Goal: Task Accomplishment & Management: Manage account settings

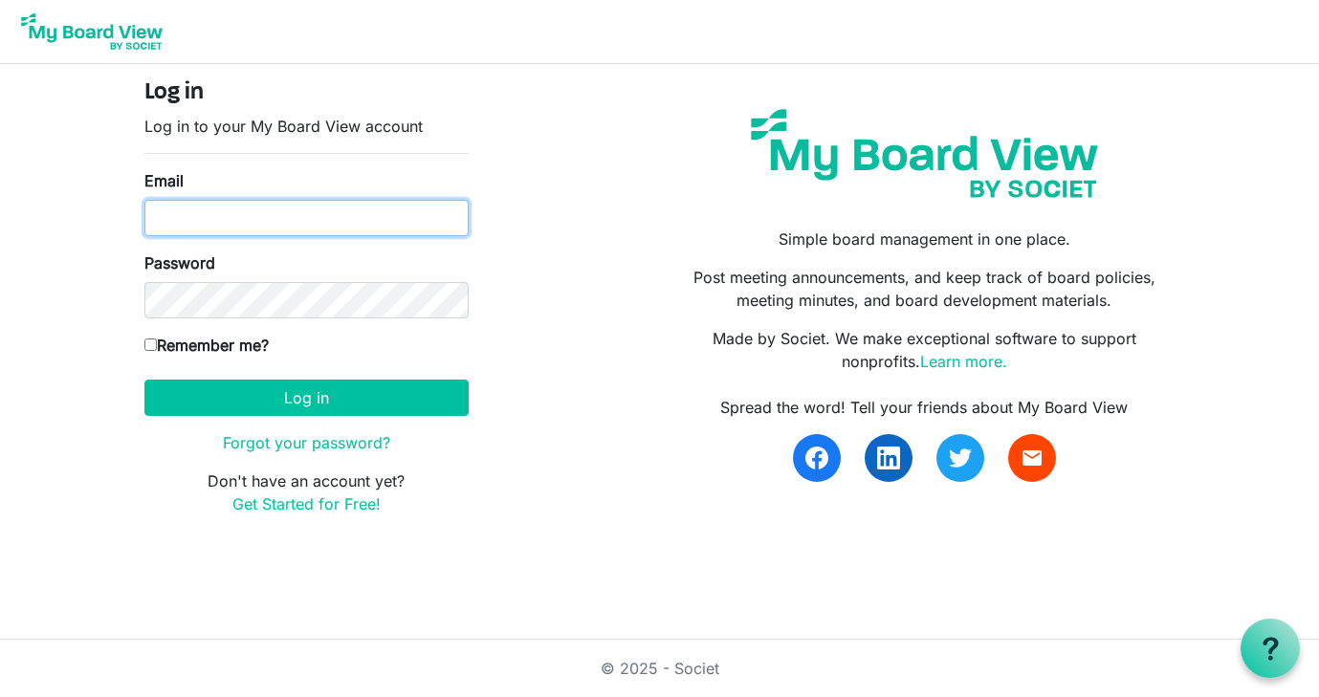
click at [274, 210] on input "Email" at bounding box center [306, 218] width 324 height 36
type input "[EMAIL_ADDRESS][DOMAIN_NAME]"
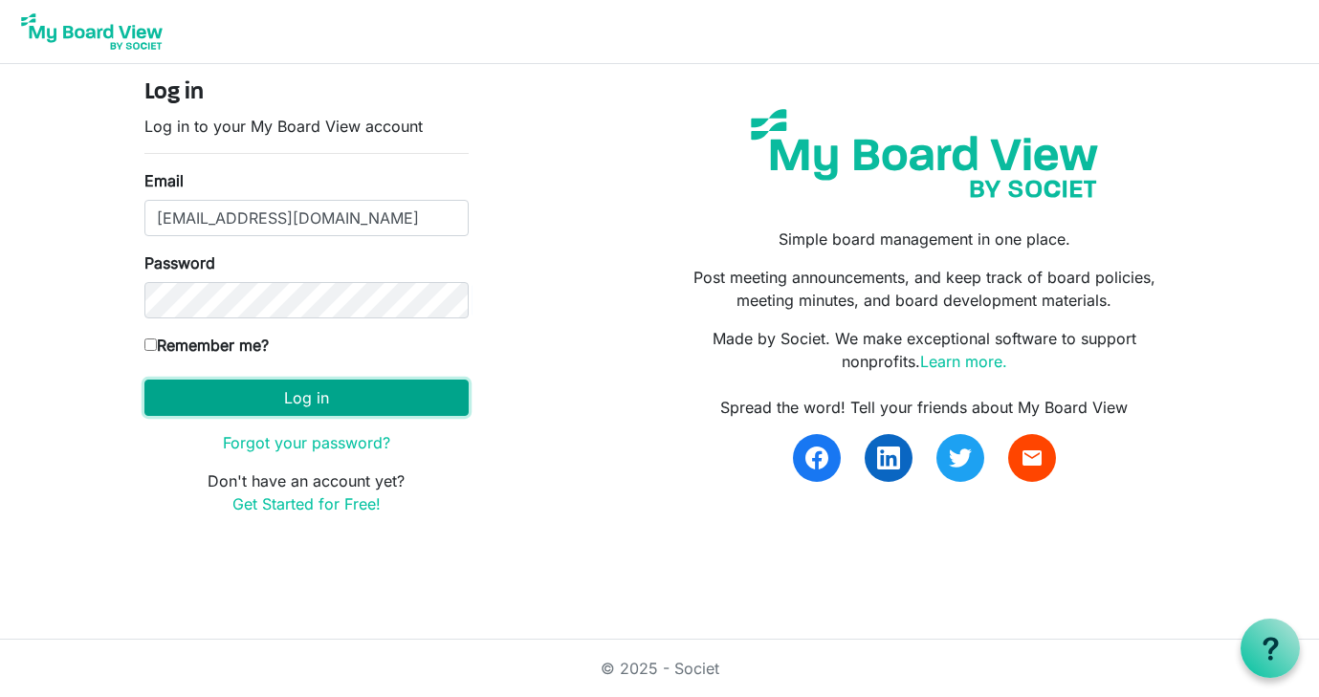
click at [327, 392] on button "Log in" at bounding box center [306, 398] width 324 height 36
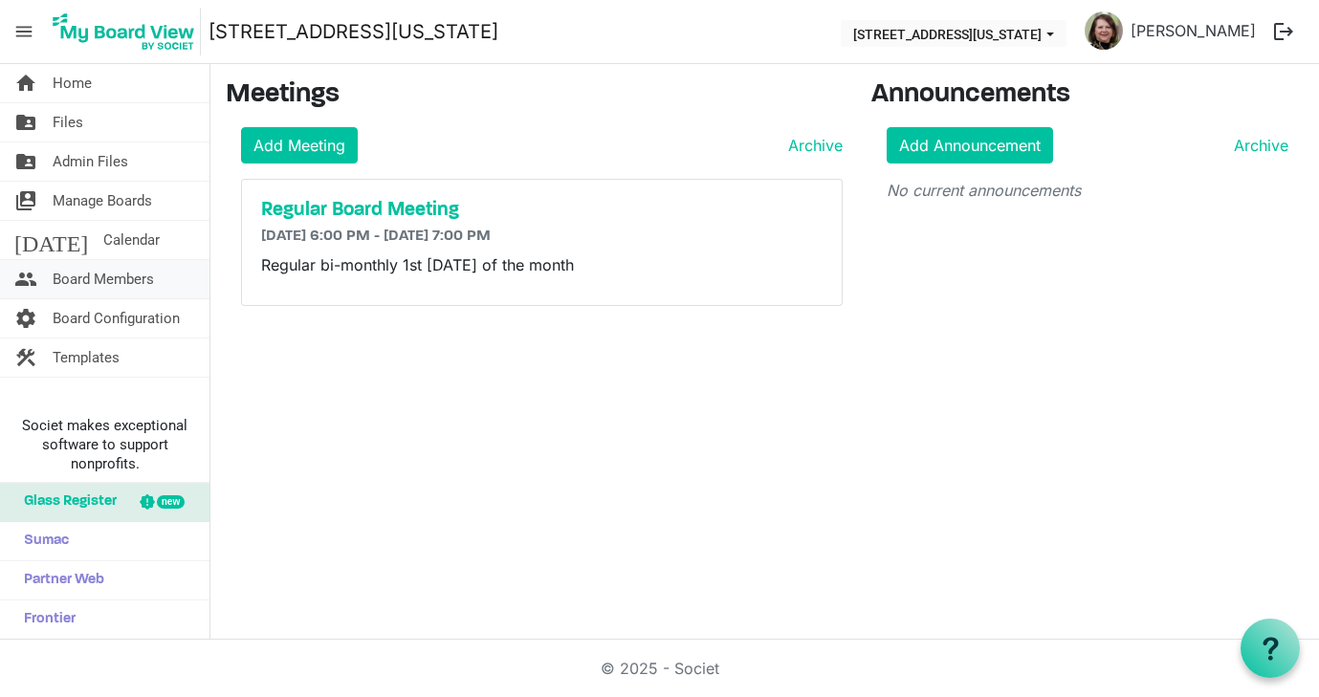
click at [77, 275] on span "Board Members" at bounding box center [103, 279] width 101 height 38
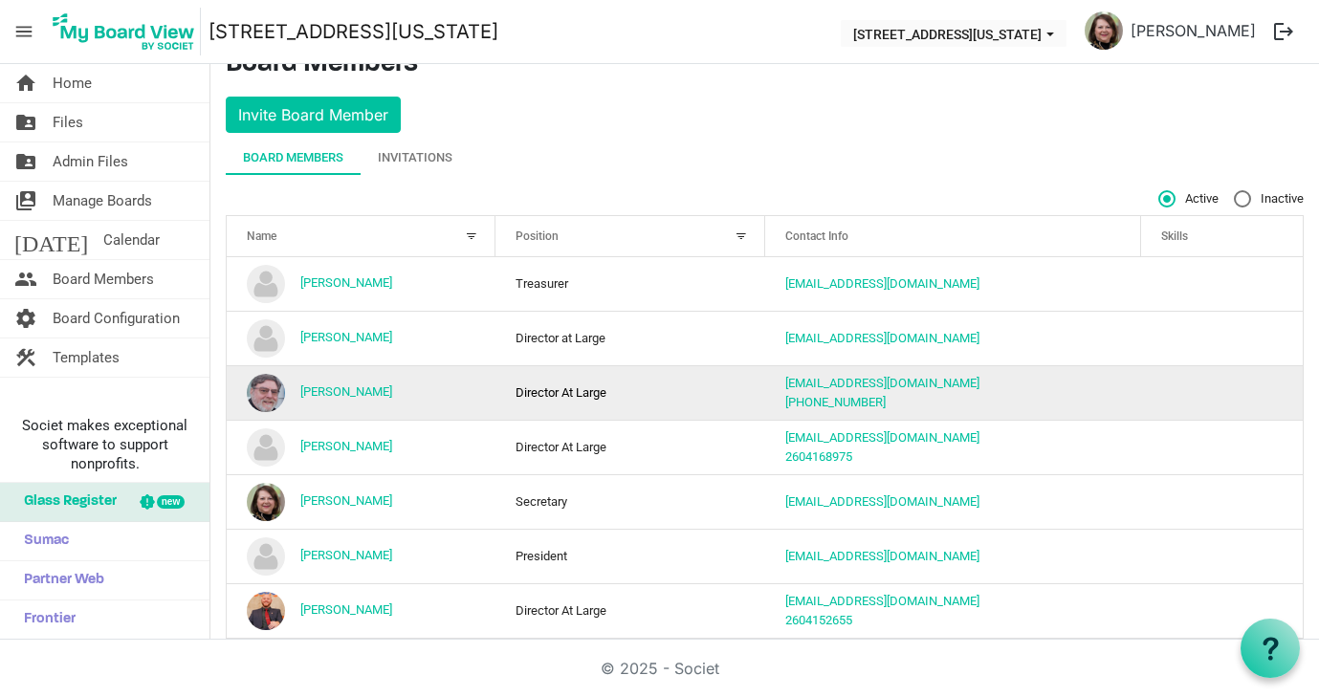
scroll to position [60, 0]
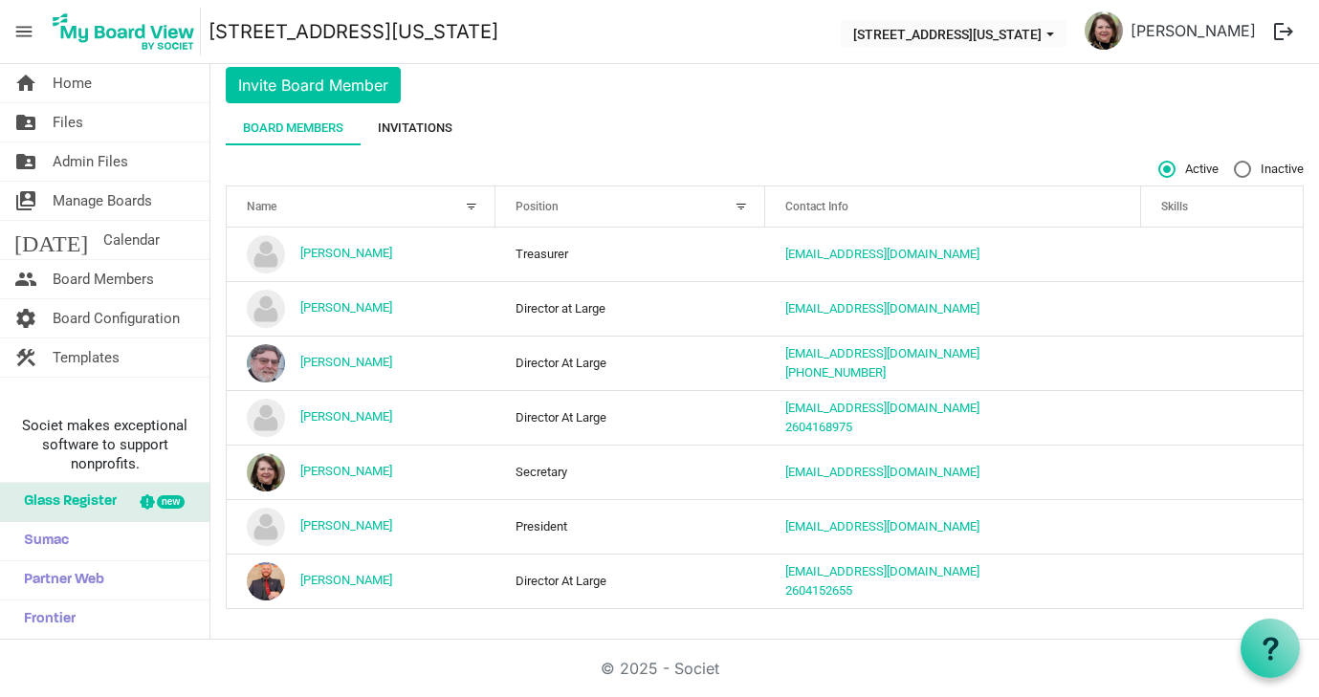
click at [418, 119] on div "Invitations" at bounding box center [415, 128] width 75 height 19
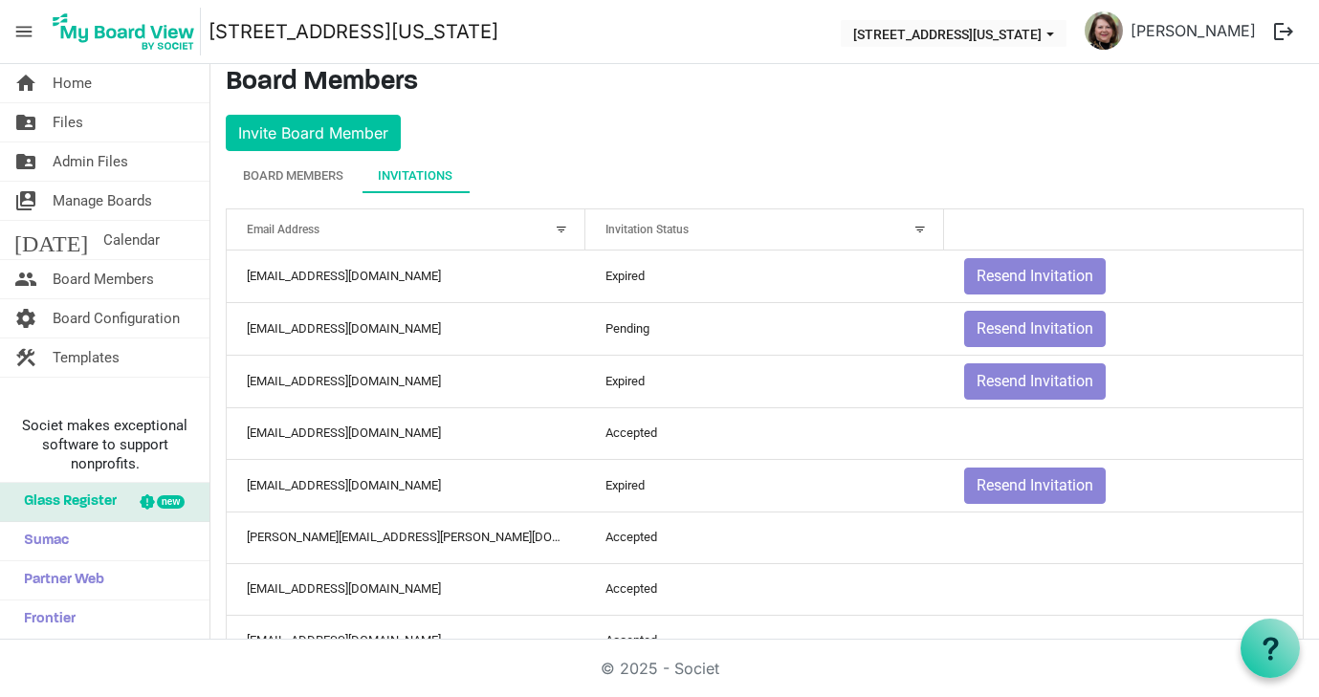
scroll to position [9, 0]
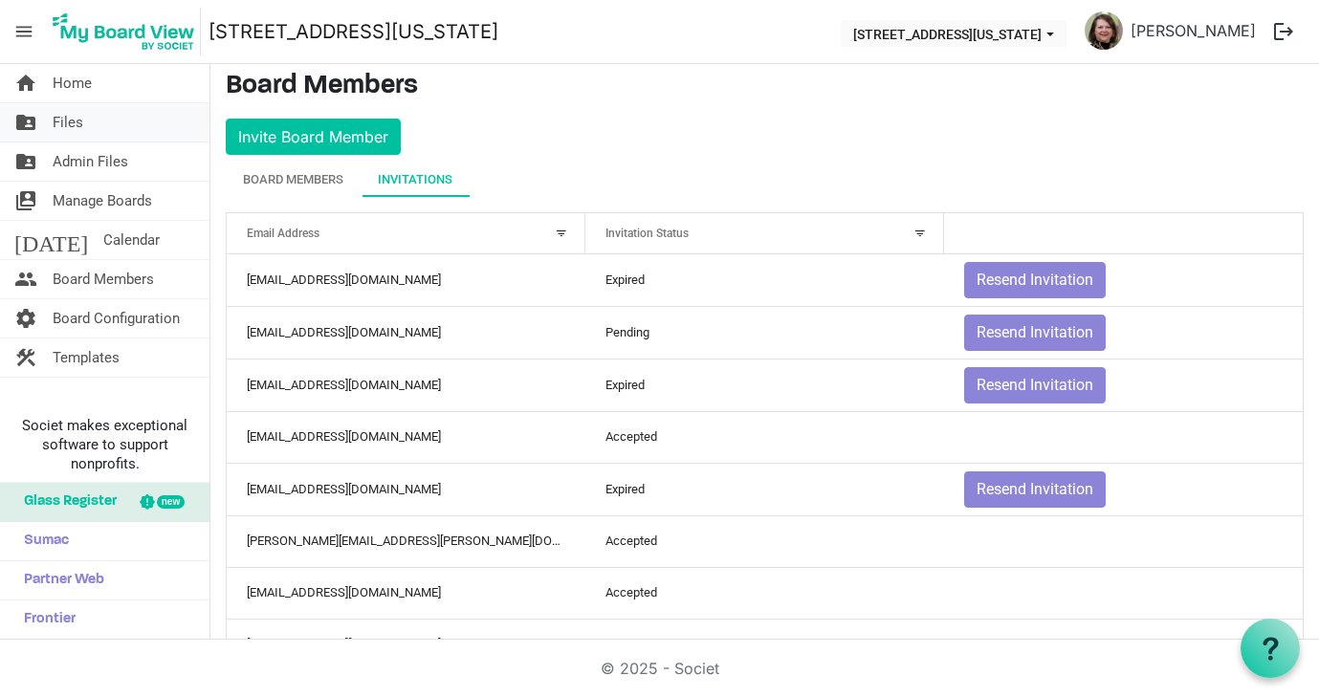
click at [65, 115] on span "Files" at bounding box center [68, 122] width 31 height 38
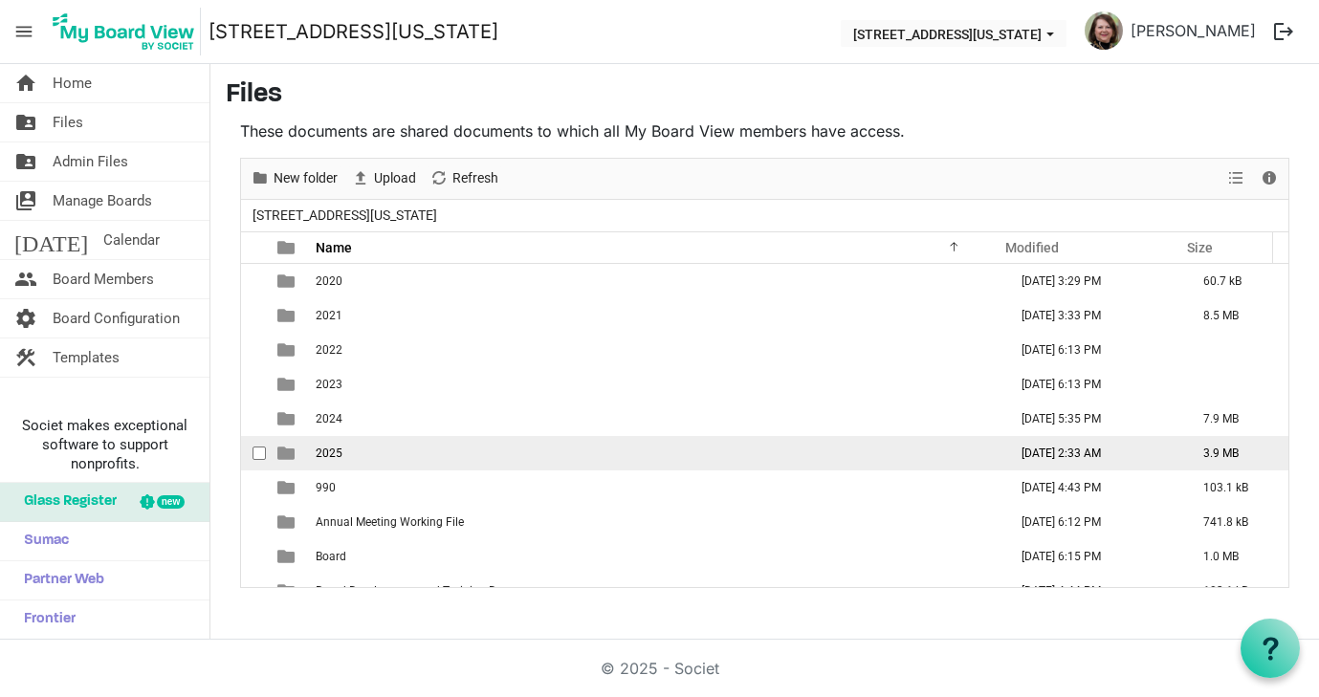
click at [338, 455] on span "2025" at bounding box center [329, 453] width 27 height 13
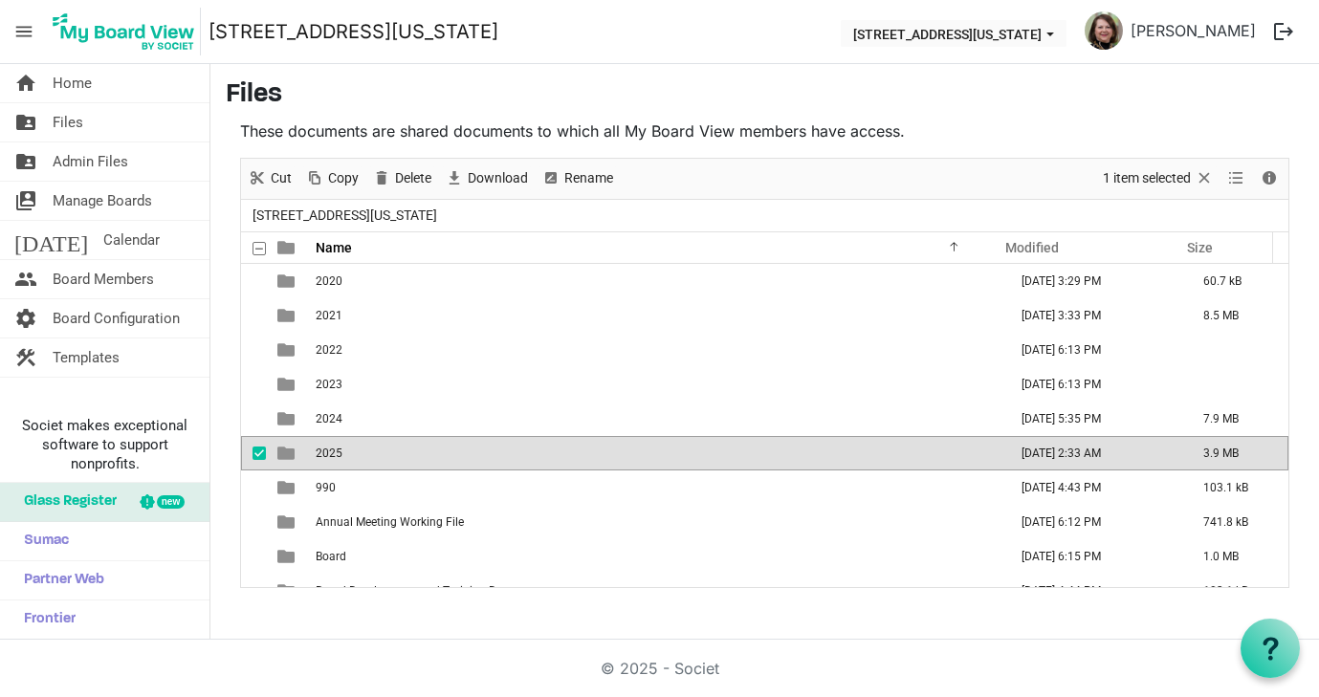
click at [338, 455] on span "2025" at bounding box center [329, 453] width 27 height 13
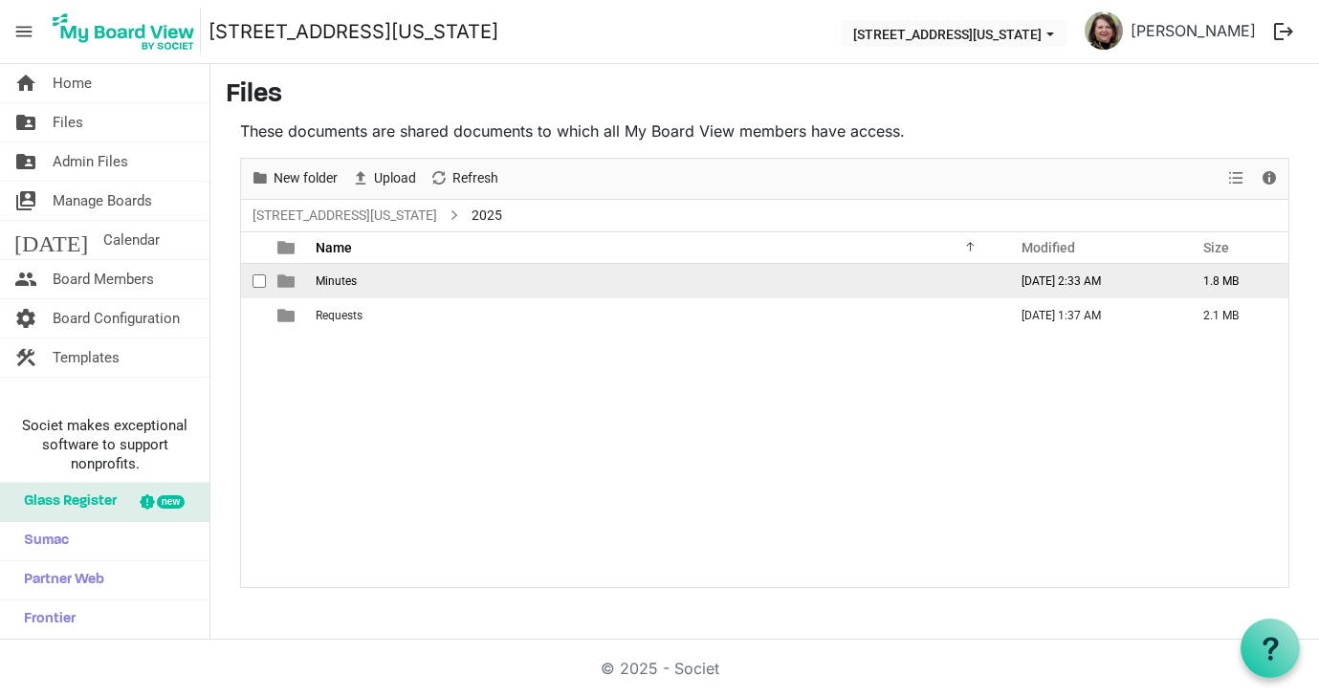
click at [344, 284] on span "Minutes" at bounding box center [336, 280] width 41 height 13
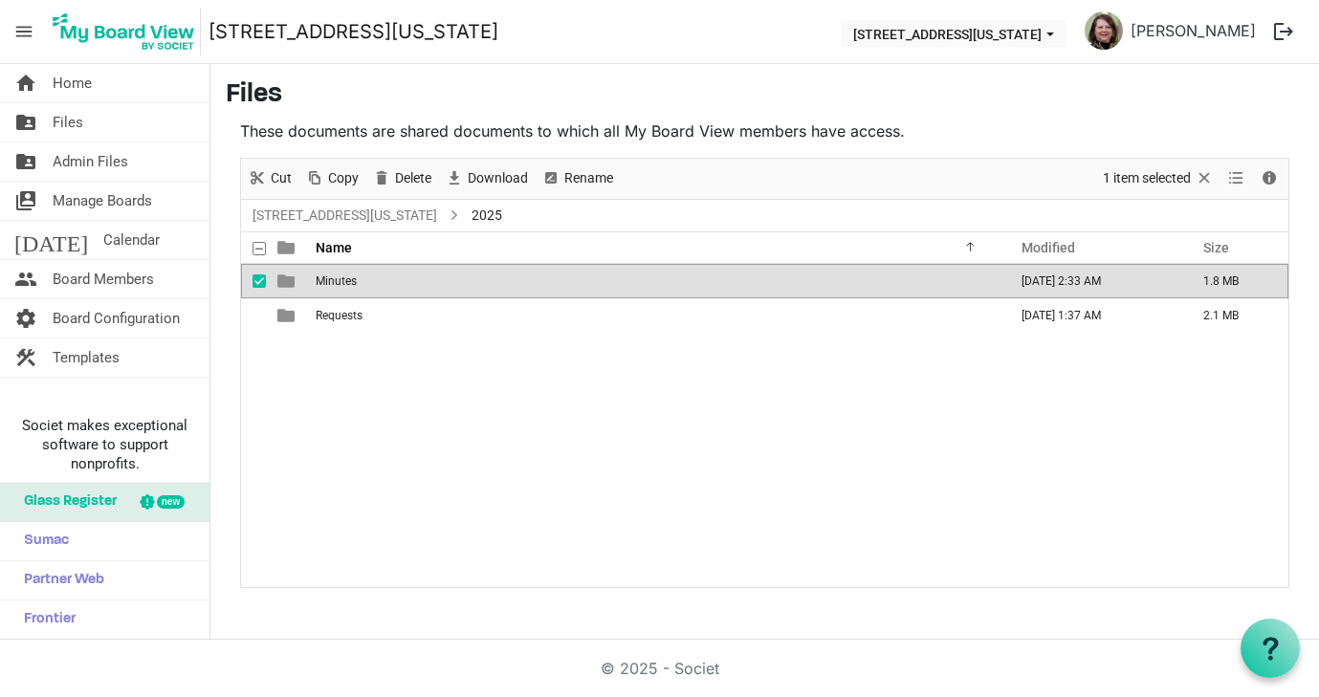
click at [344, 284] on span "Minutes" at bounding box center [336, 280] width 41 height 13
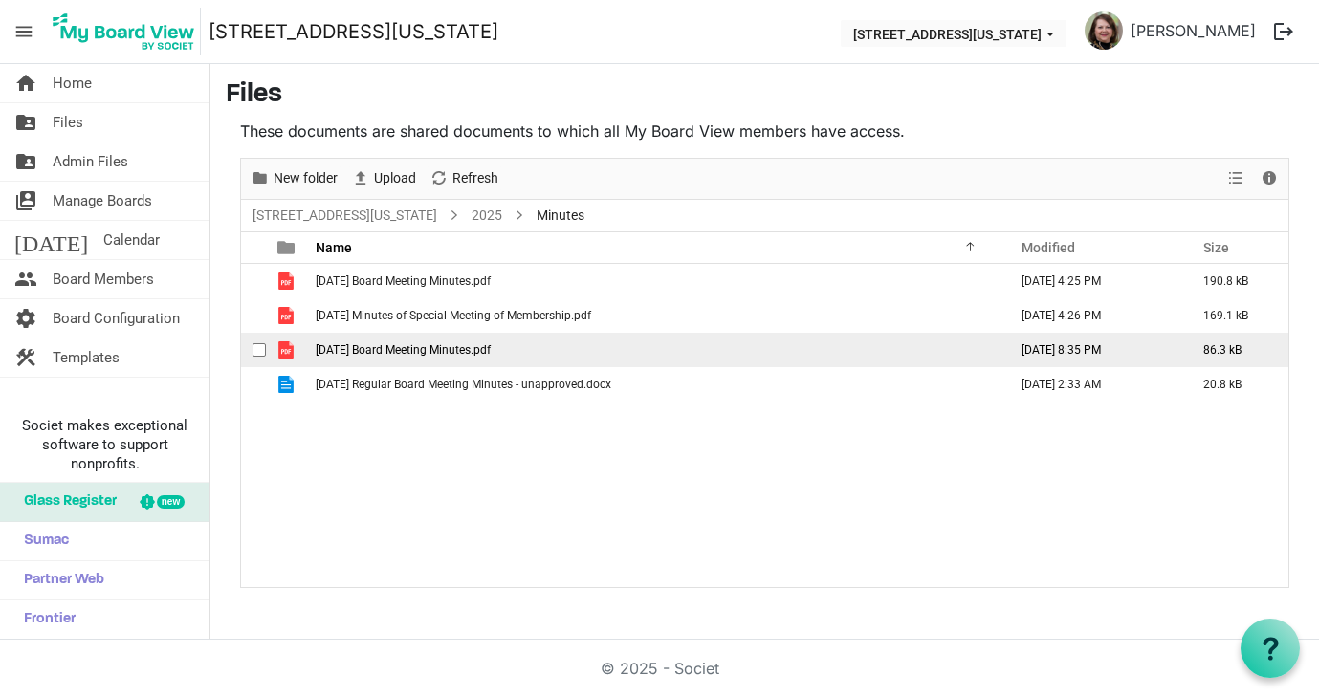
click at [379, 344] on span "[DATE] Board Meeting Minutes.pdf" at bounding box center [403, 349] width 175 height 13
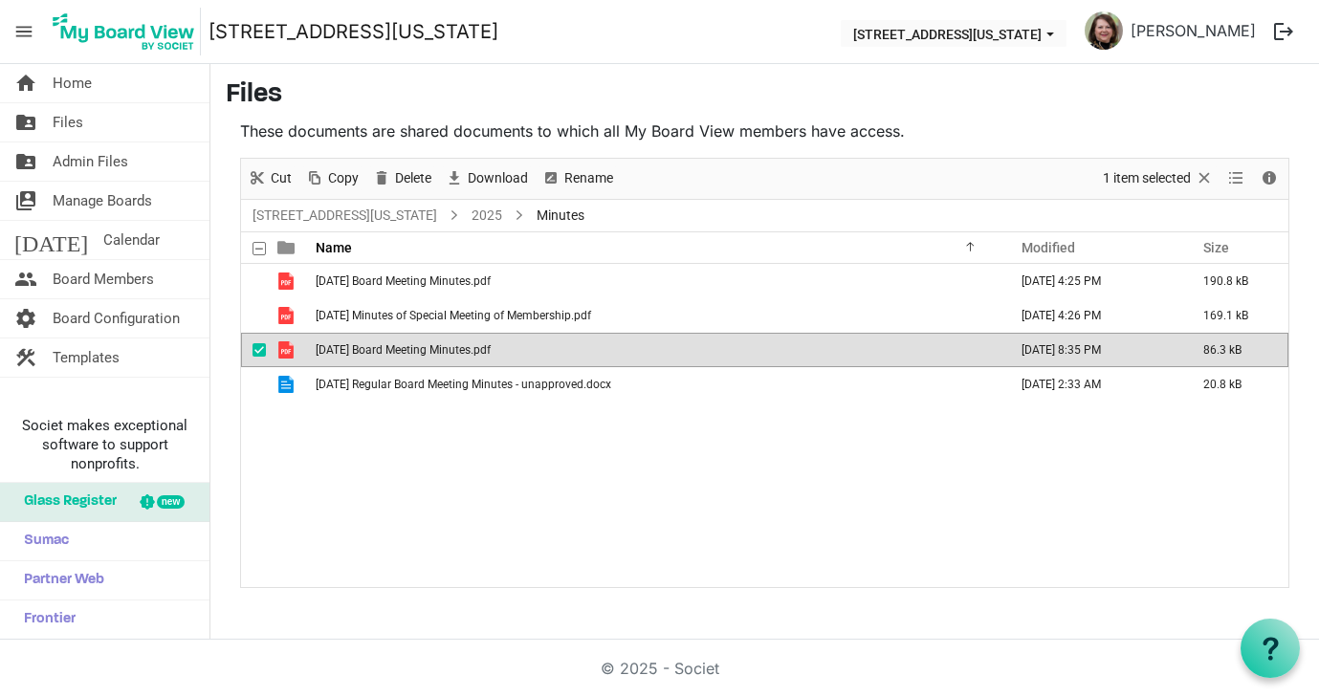
click at [379, 344] on span "[DATE] Board Meeting Minutes.pdf" at bounding box center [403, 349] width 175 height 13
click at [417, 179] on span "Delete" at bounding box center [413, 178] width 40 height 24
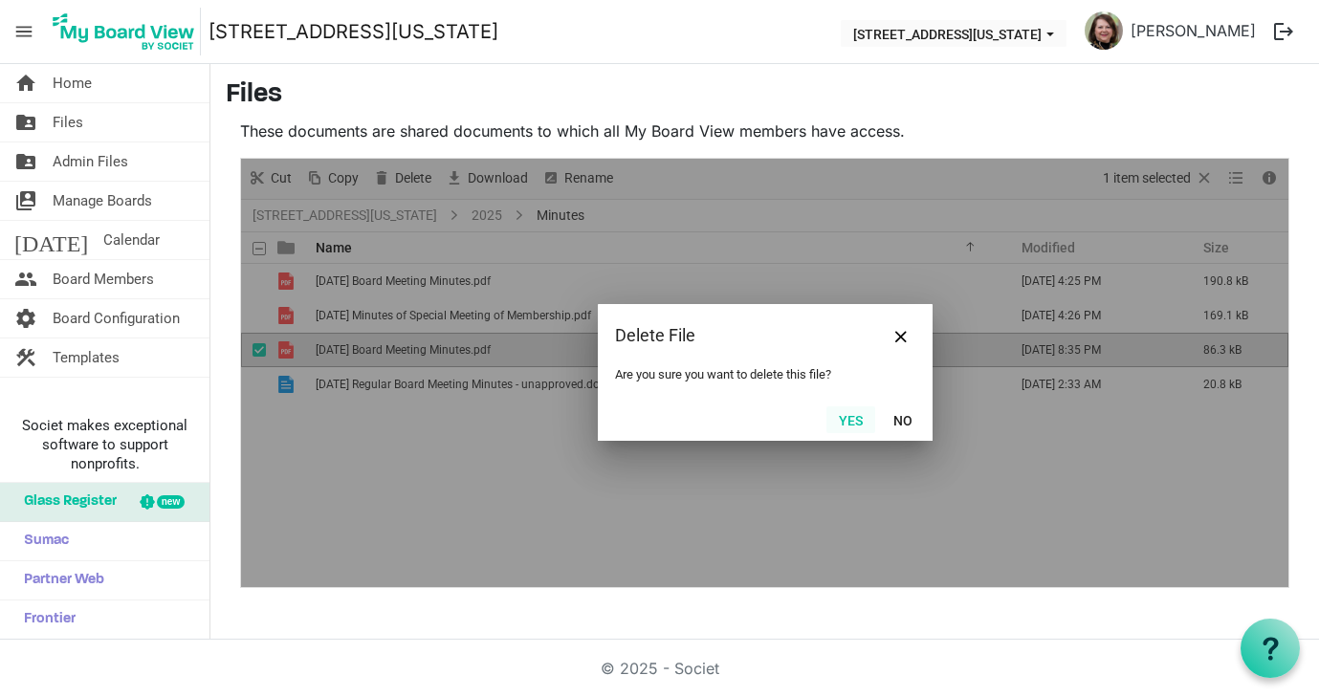
click at [852, 417] on button "Yes" at bounding box center [850, 419] width 49 height 27
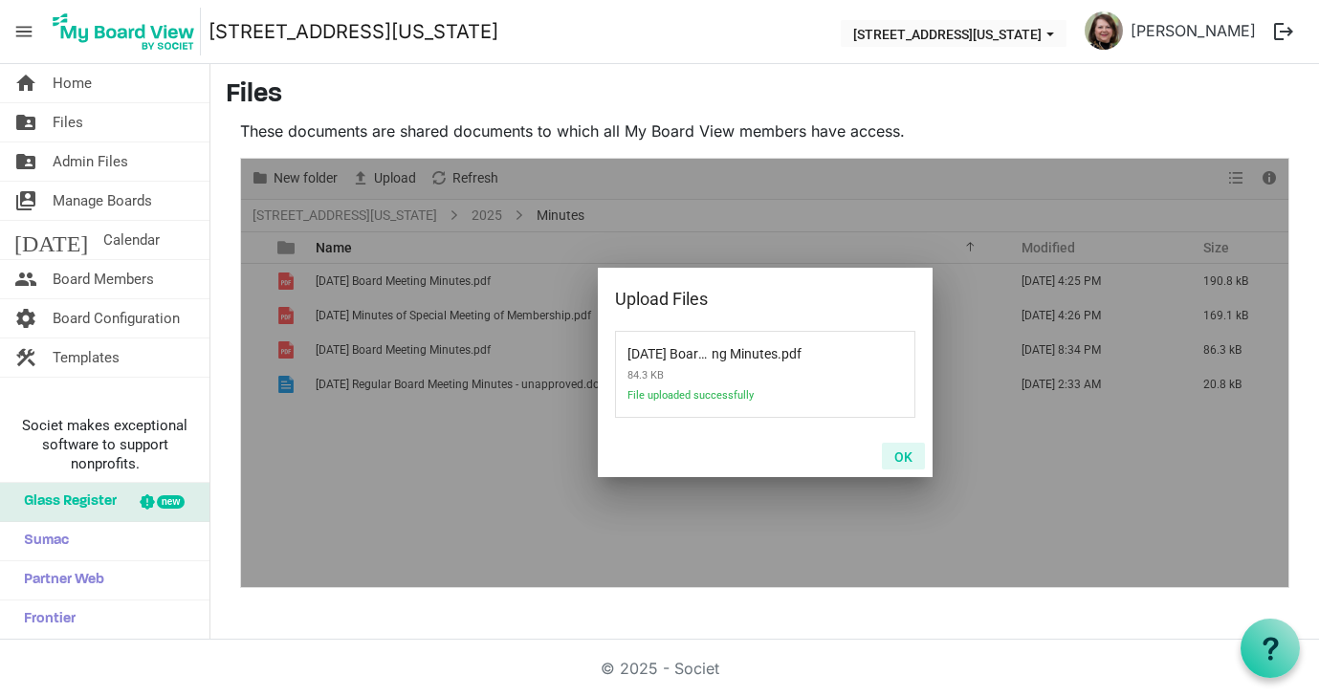
click at [910, 452] on button "OK" at bounding box center [903, 456] width 43 height 27
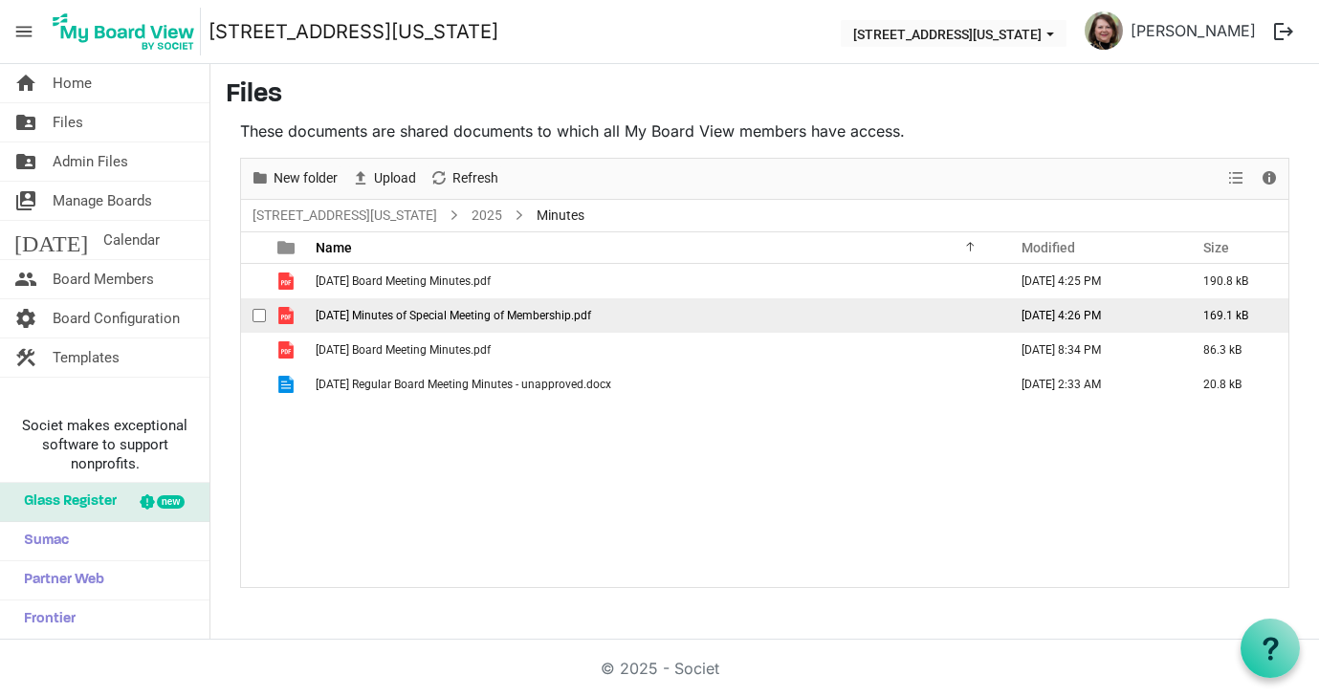
click at [384, 318] on span "[DATE] Minutes of Special Meeting of Membership.pdf" at bounding box center [453, 315] width 275 height 13
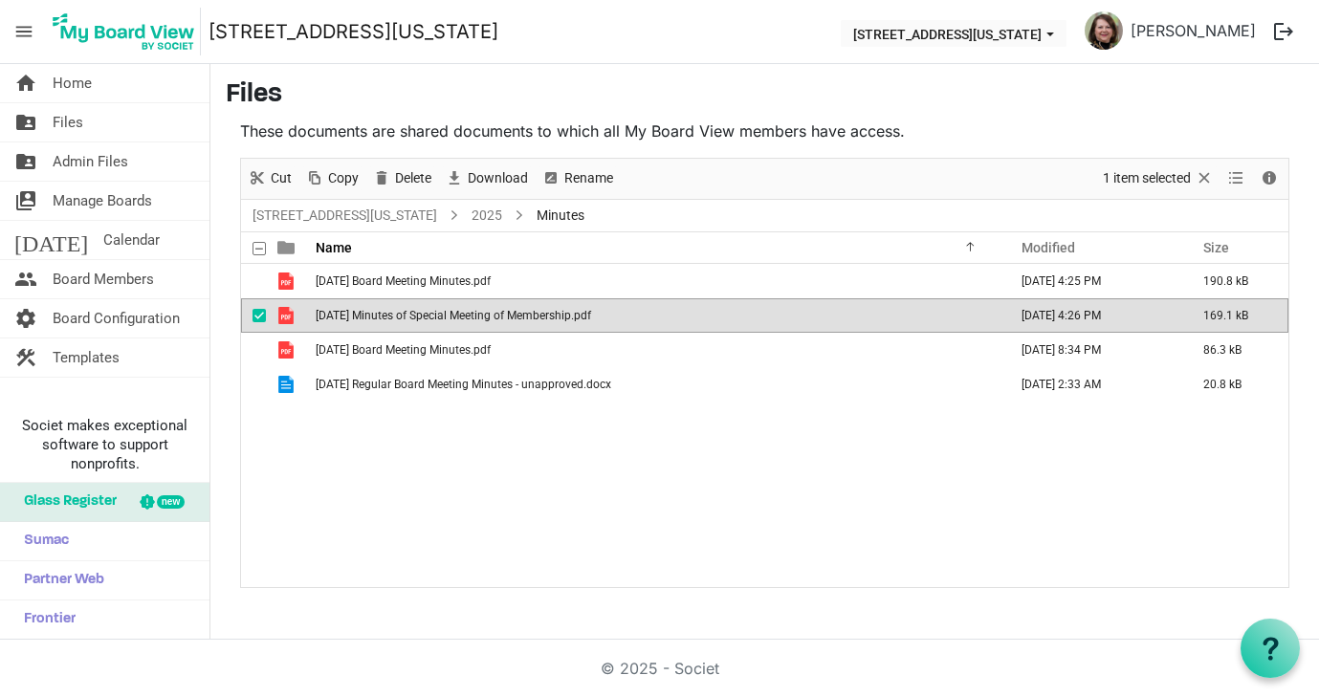
click at [385, 318] on span "[DATE] Minutes of Special Meeting of Membership.pdf" at bounding box center [453, 315] width 275 height 13
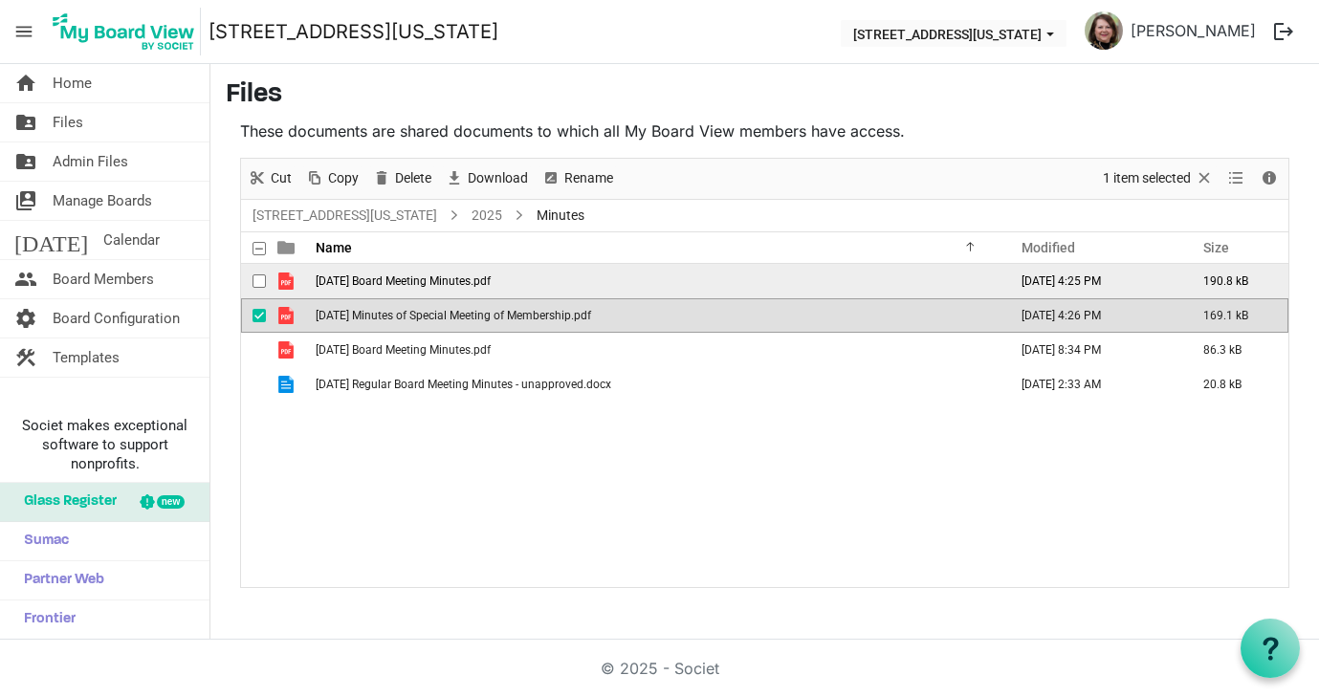
click at [488, 285] on span "[DATE] Board Meeting Minutes.pdf" at bounding box center [403, 280] width 175 height 13
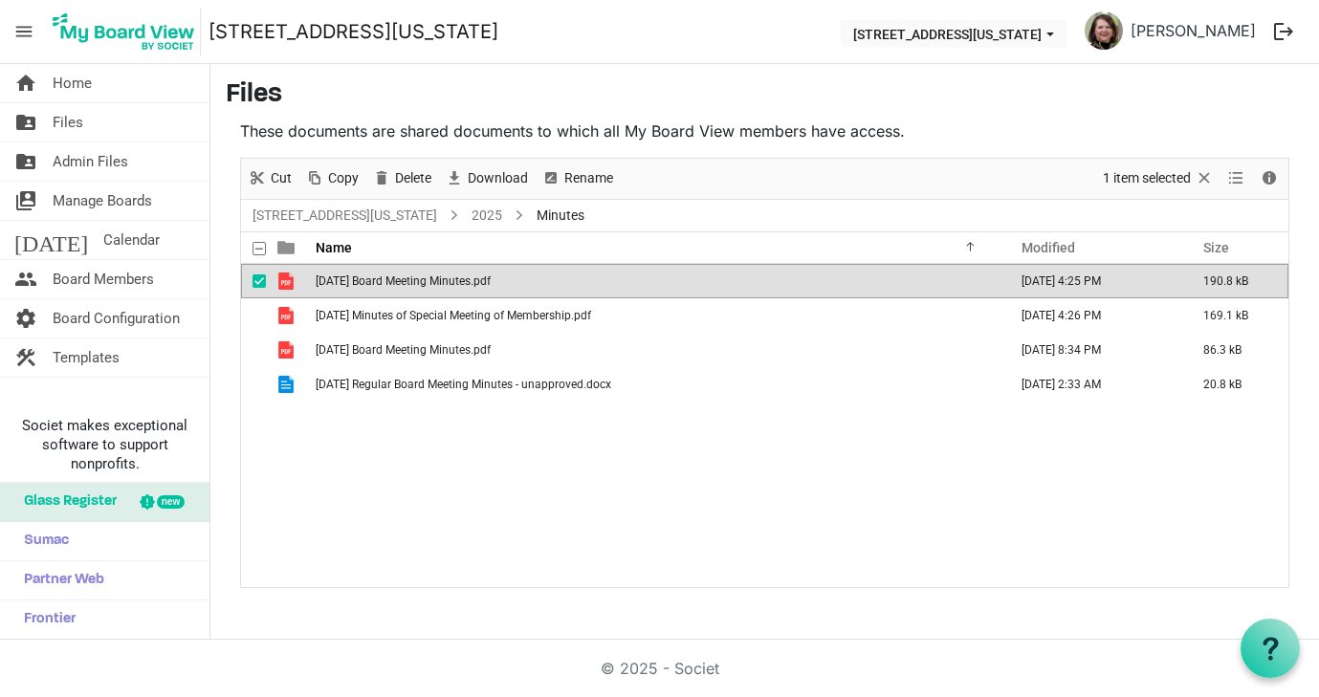
click at [488, 285] on span "[DATE] Board Meeting Minutes.pdf" at bounding box center [403, 280] width 175 height 13
click at [437, 282] on span "[DATE] Board Meeting Minutes.pdf" at bounding box center [403, 280] width 175 height 13
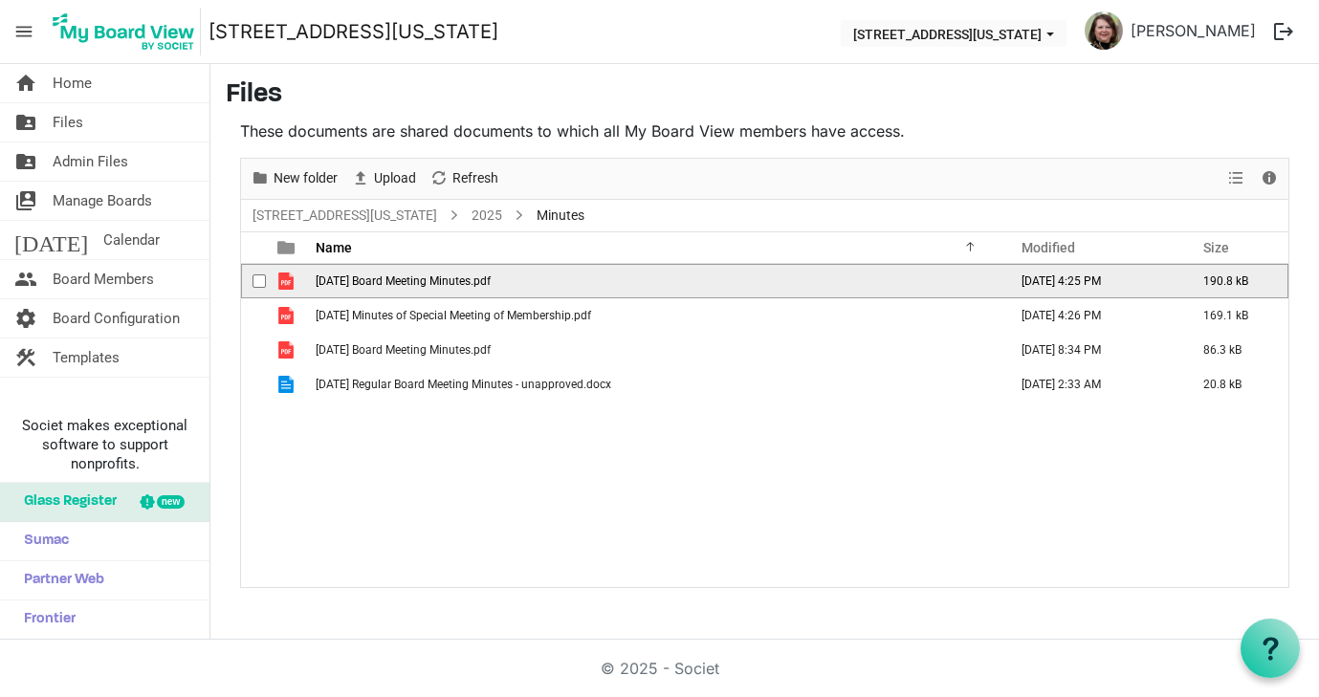
click at [437, 282] on span "[DATE] Board Meeting Minutes.pdf" at bounding box center [403, 280] width 175 height 13
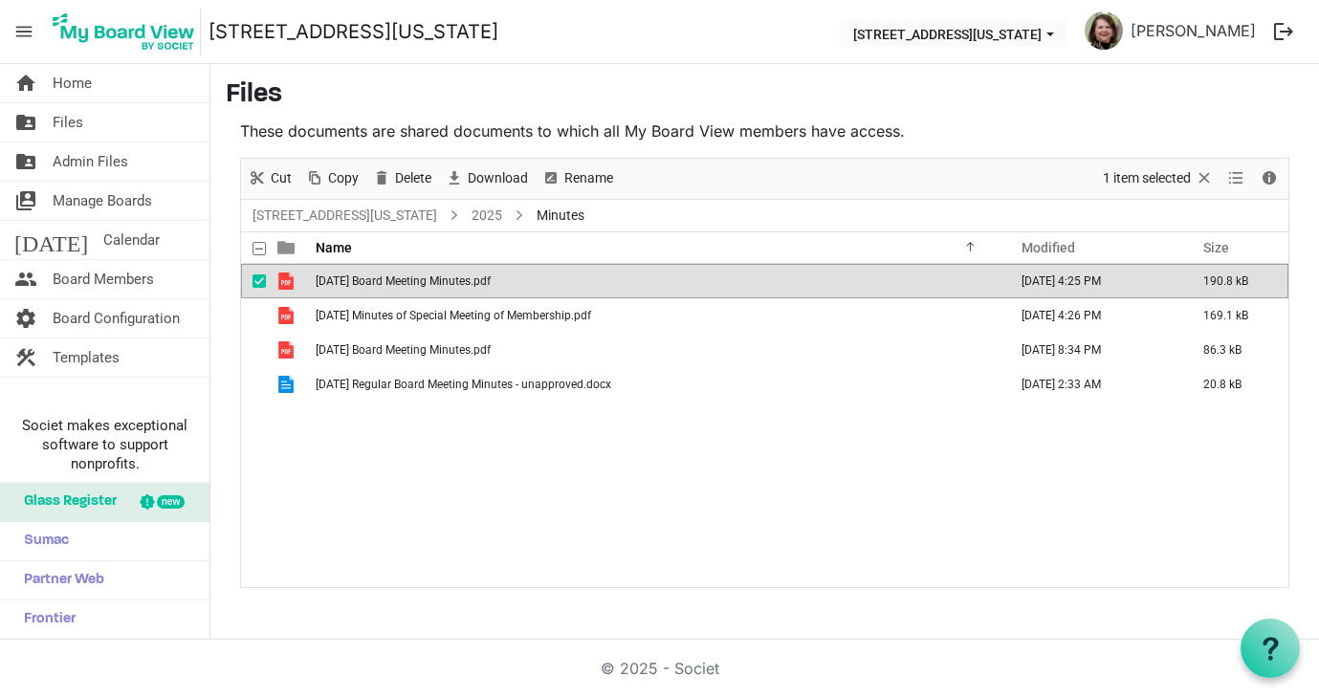
click at [381, 286] on span "[DATE] Board Meeting Minutes.pdf" at bounding box center [403, 280] width 175 height 13
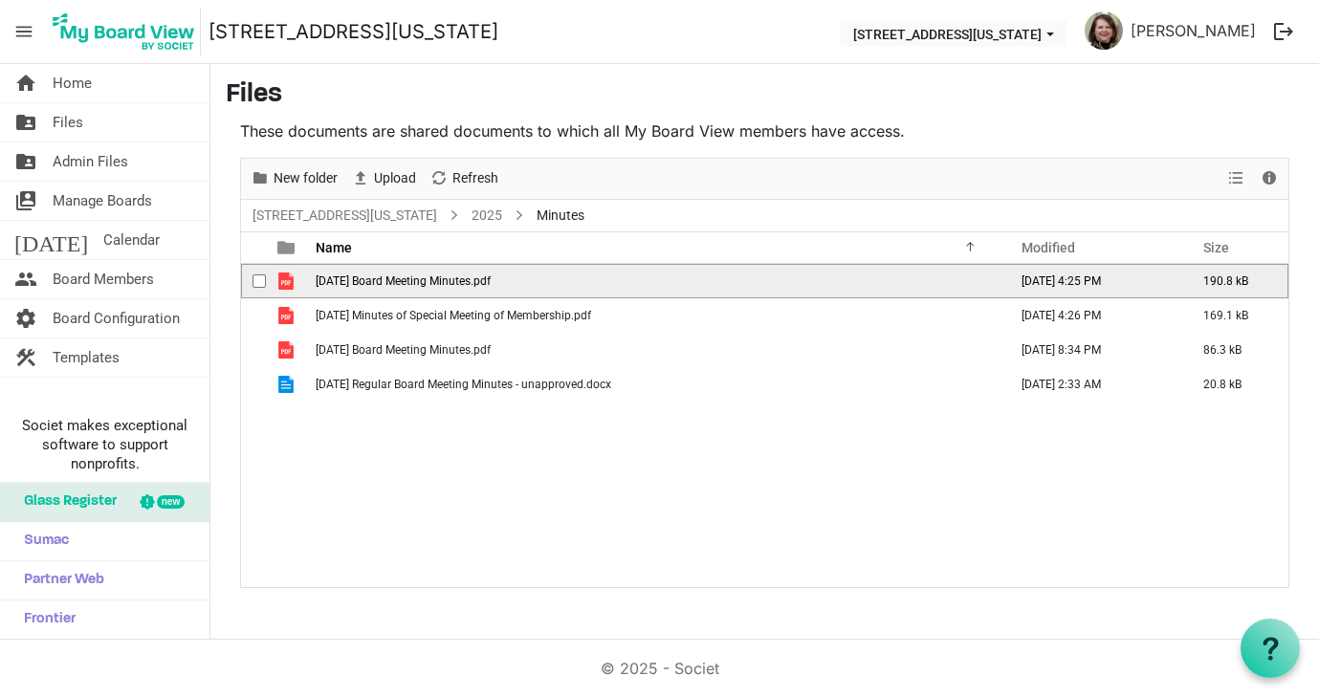
click at [381, 286] on span "[DATE] Board Meeting Minutes.pdf" at bounding box center [403, 280] width 175 height 13
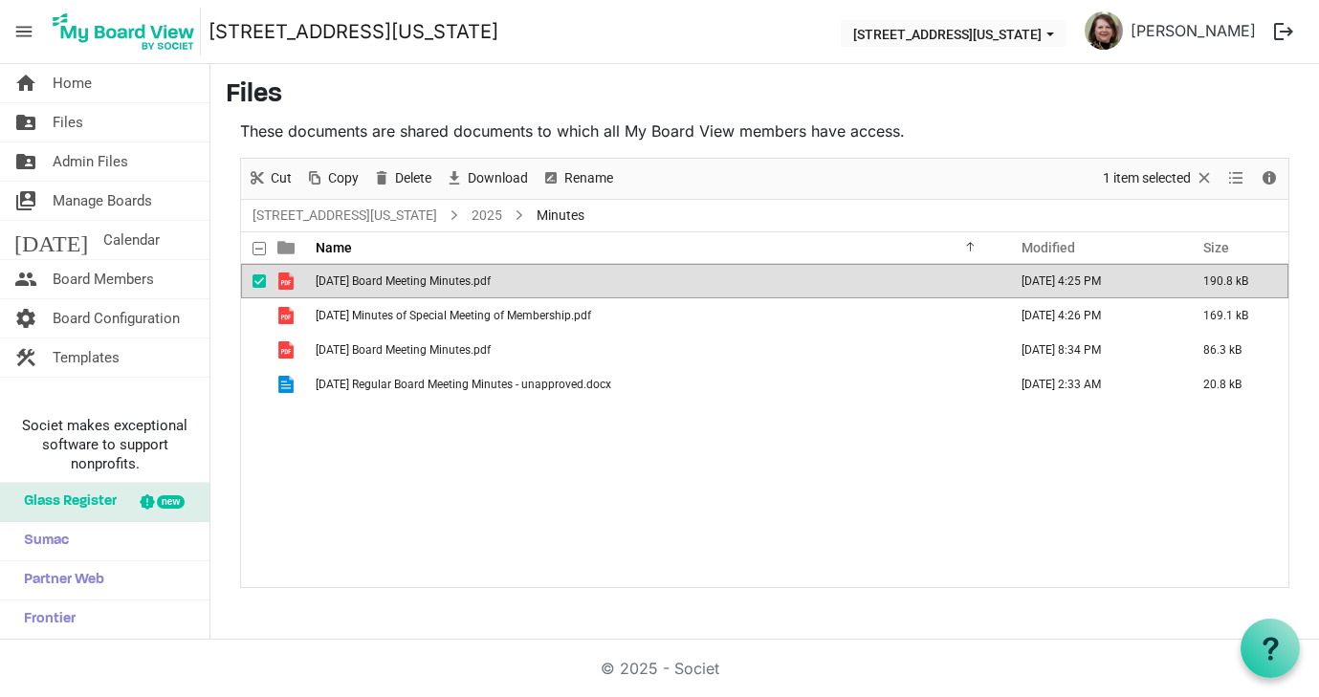
click at [354, 285] on span "[DATE] Board Meeting Minutes.pdf" at bounding box center [403, 280] width 175 height 13
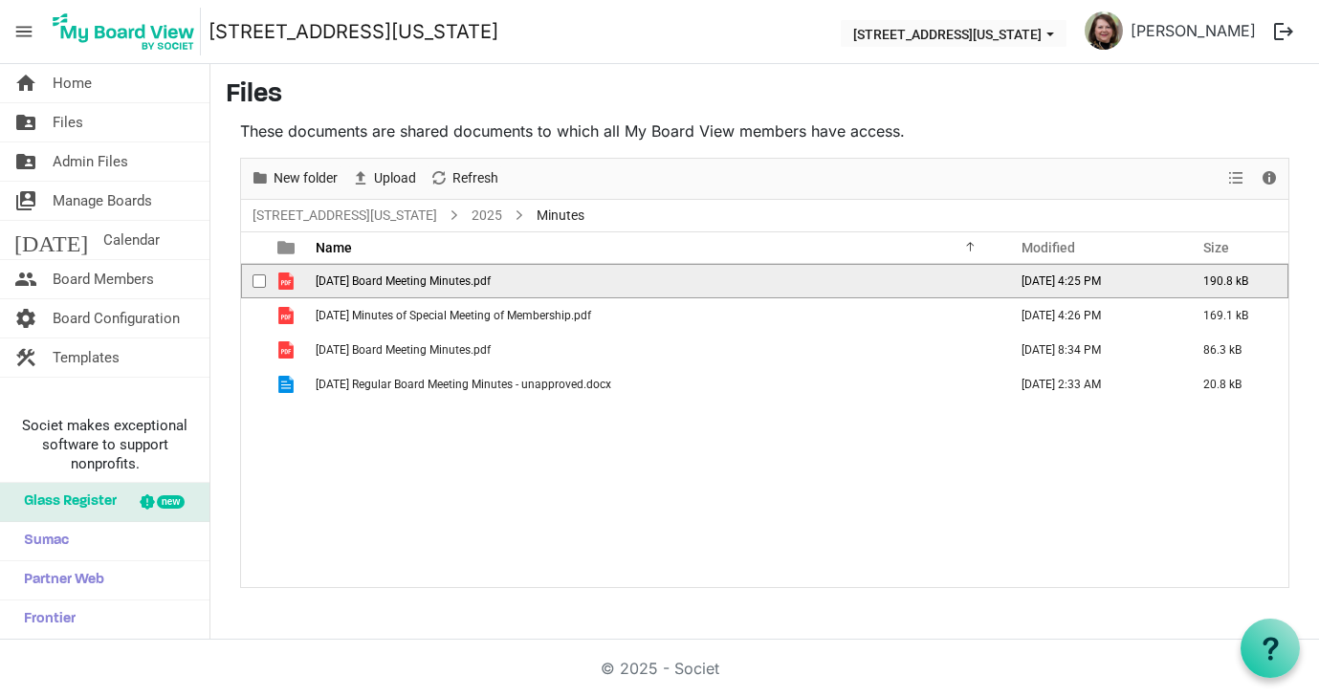
click at [355, 285] on span "[DATE] Board Meeting Minutes.pdf" at bounding box center [403, 280] width 175 height 13
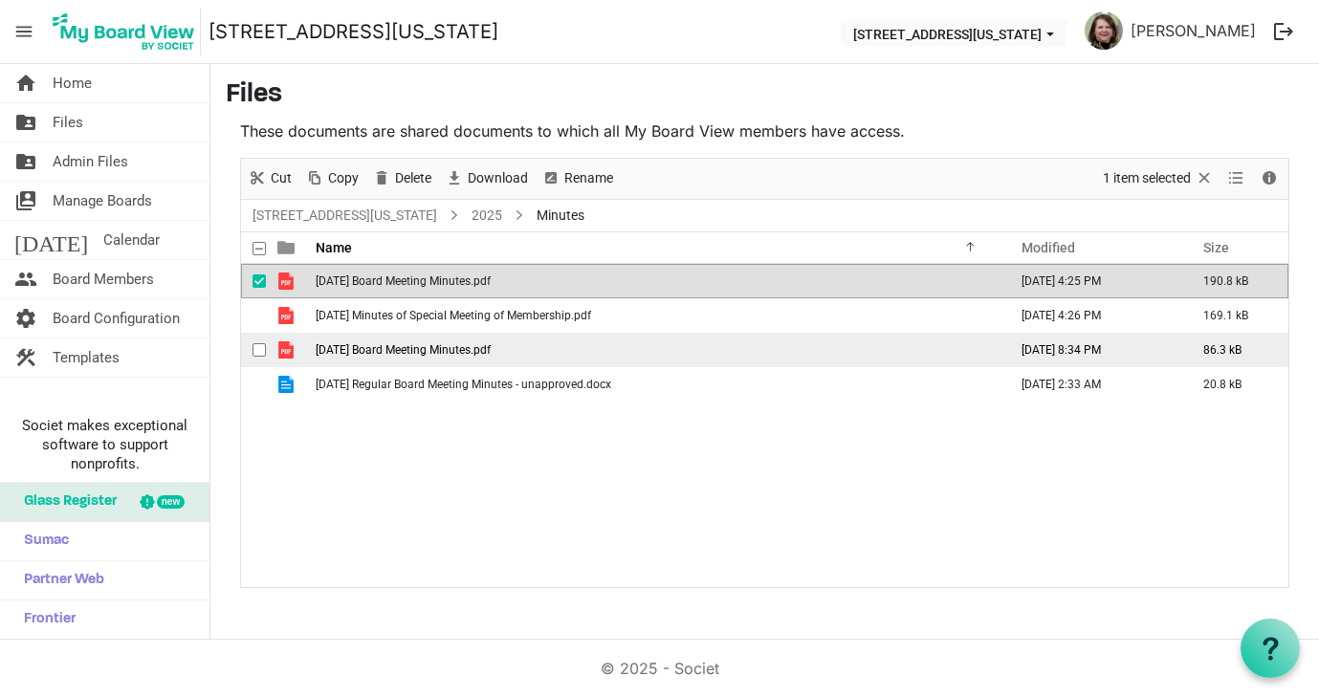
click at [372, 354] on span "[DATE] Board Meeting Minutes.pdf" at bounding box center [403, 349] width 175 height 13
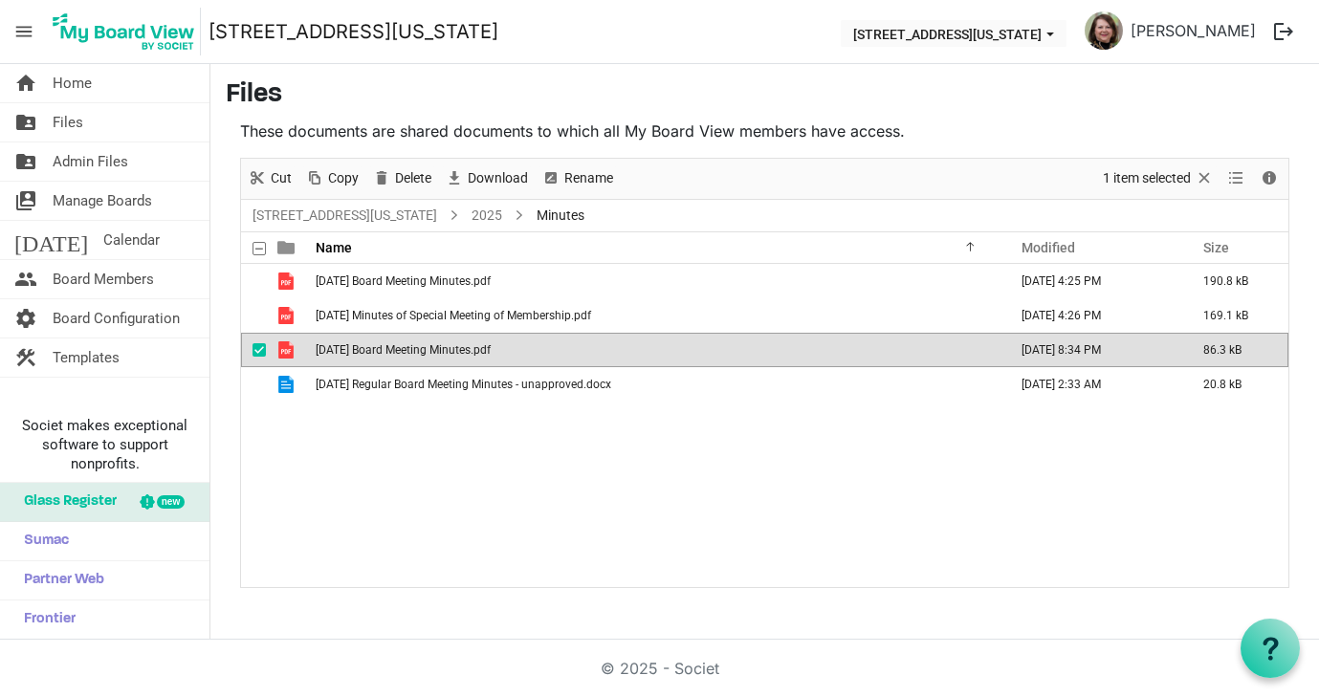
click at [372, 354] on span "[DATE] Board Meeting Minutes.pdf" at bounding box center [403, 349] width 175 height 13
